Goal: Task Accomplishment & Management: Use online tool/utility

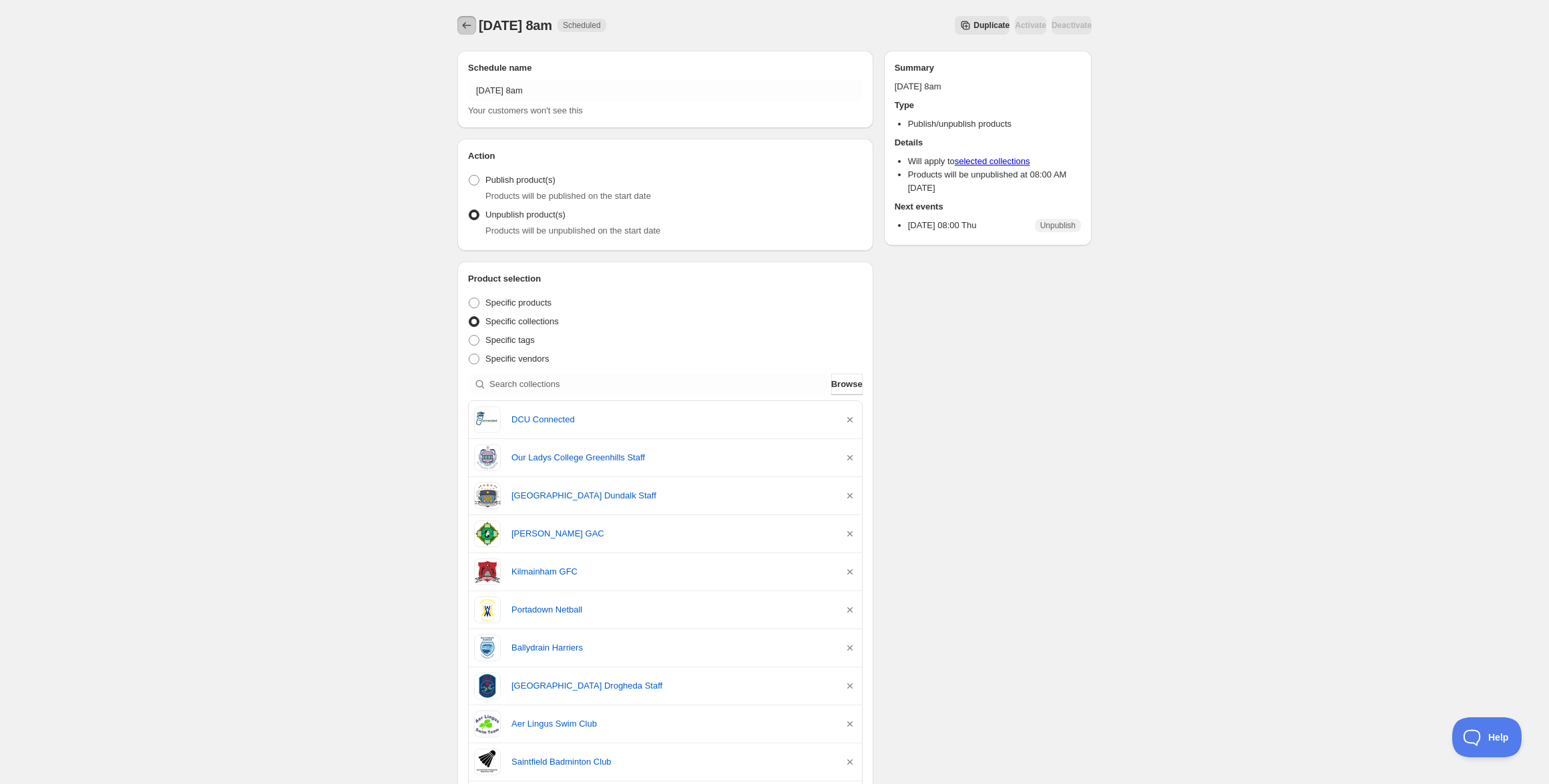
click at [471, 30] on icon "Schedules" at bounding box center [467, 26] width 14 height 14
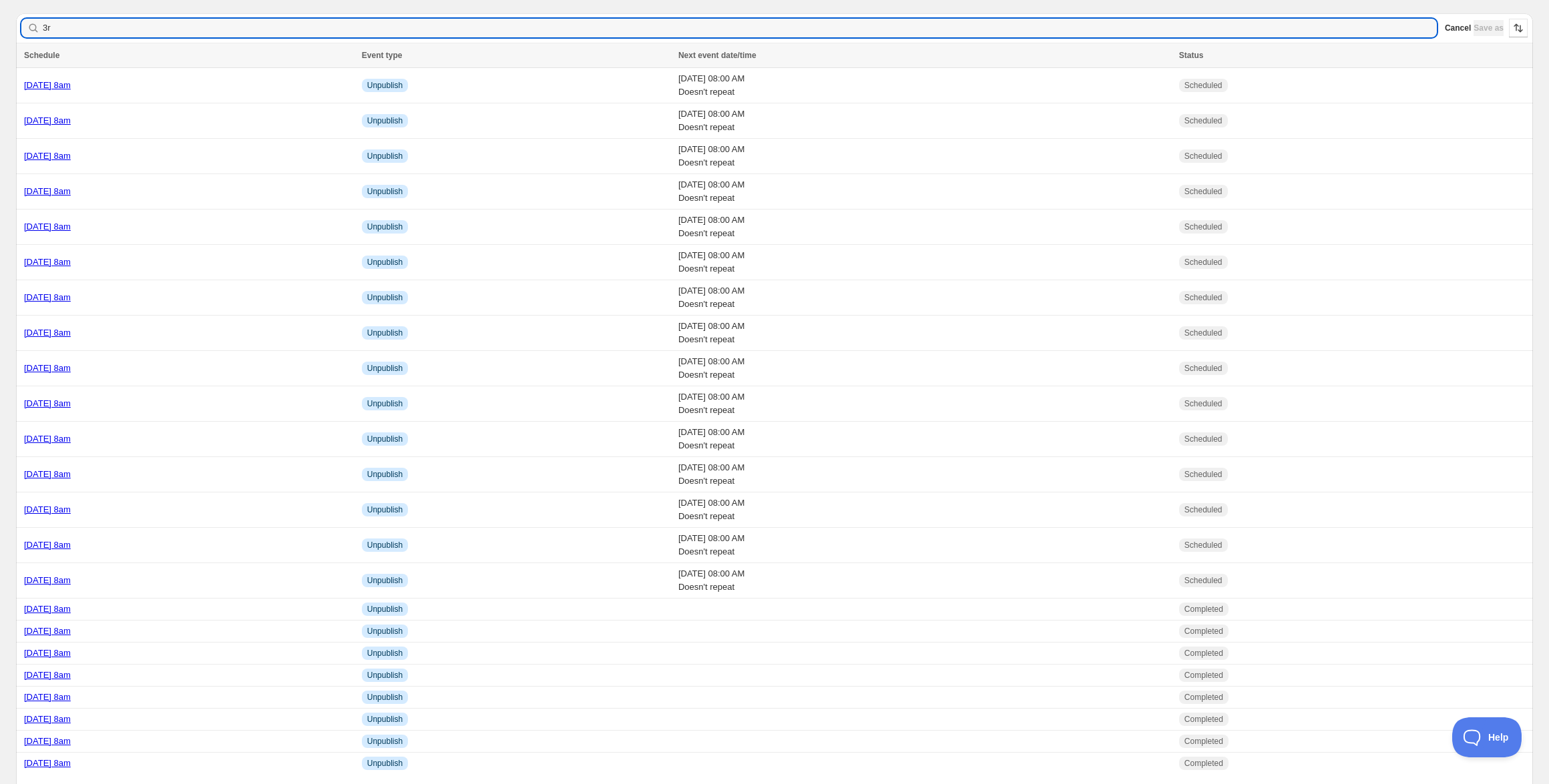
type input "3rd"
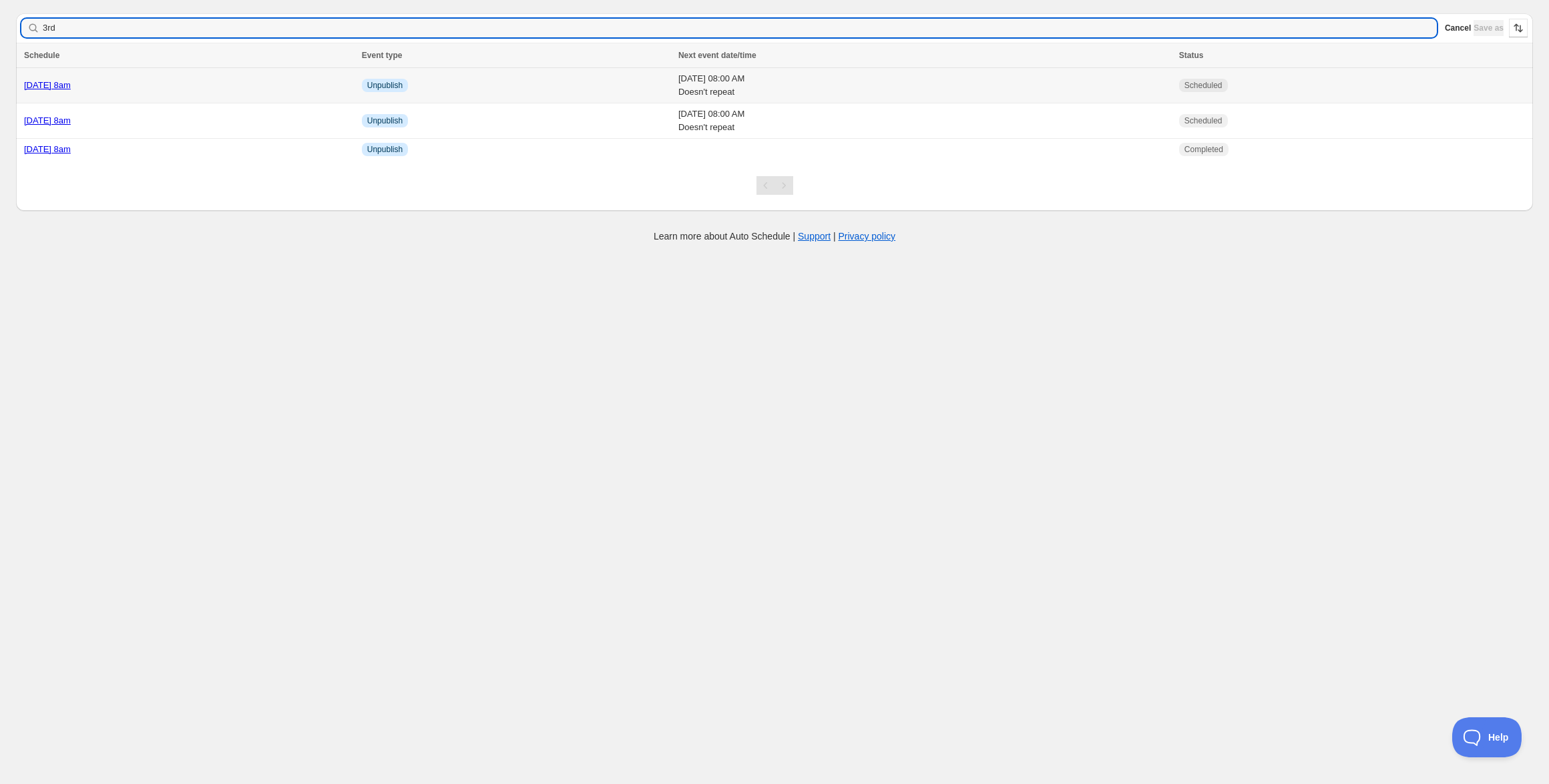
click at [71, 84] on link "[DATE] 8am" at bounding box center [47, 86] width 47 height 10
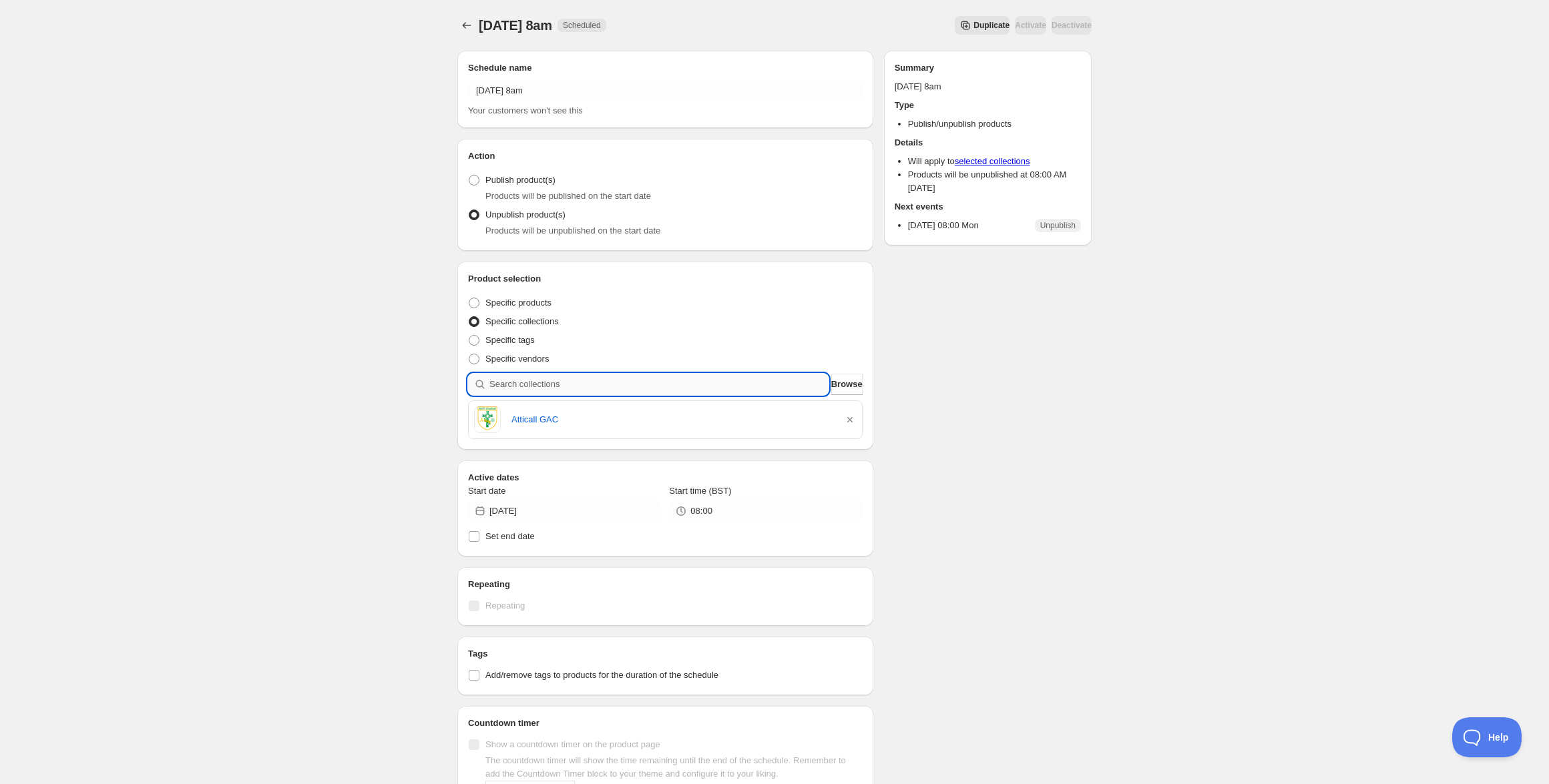
click at [610, 383] on input "search" at bounding box center [659, 384] width 339 height 21
paste input "Drumaness [PERSON_NAME]"
type input "Drumaness [PERSON_NAME]"
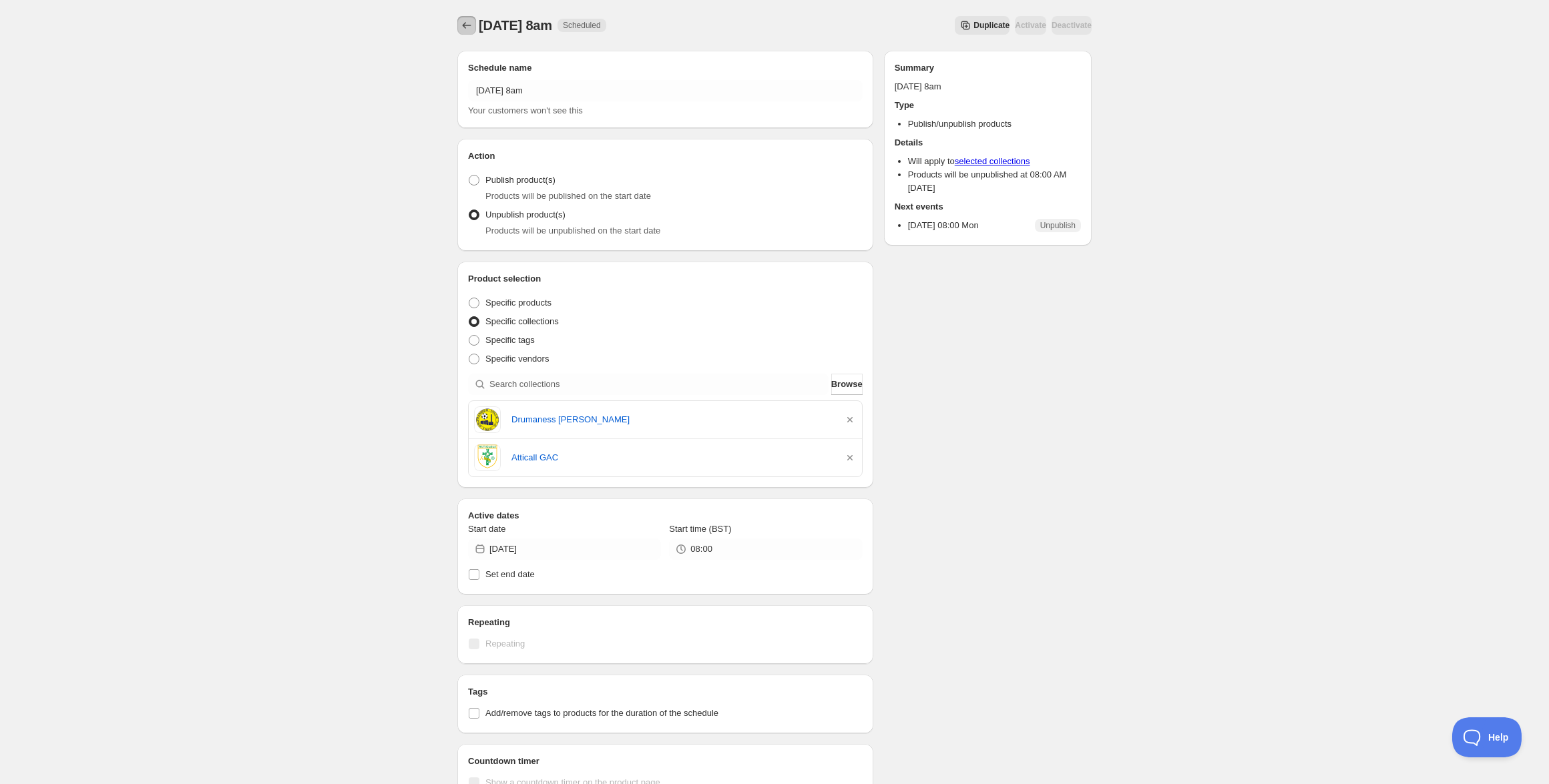
click at [459, 25] on button "Schedules" at bounding box center [467, 26] width 19 height 19
